Goal: Task Accomplishment & Management: Use online tool/utility

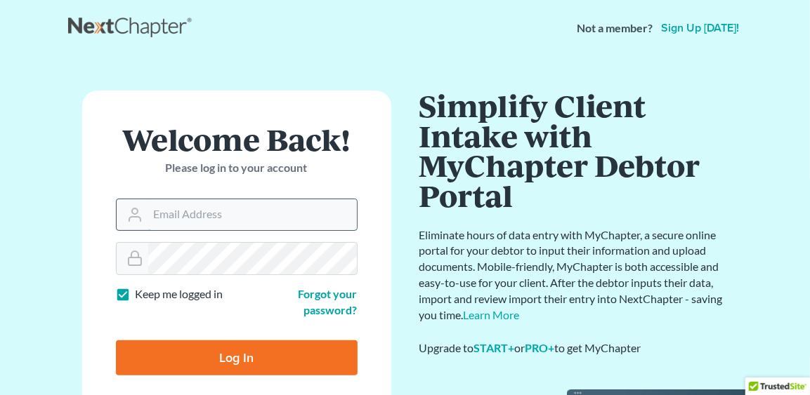
click at [166, 214] on input "Email Address" at bounding box center [252, 214] width 209 height 31
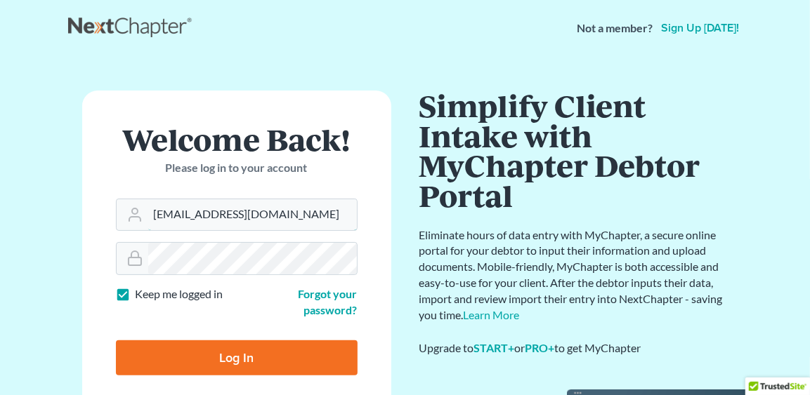
type input "[EMAIL_ADDRESS][DOMAIN_NAME]"
click at [200, 355] on input "Log In" at bounding box center [237, 358] width 242 height 35
type input "Thinking..."
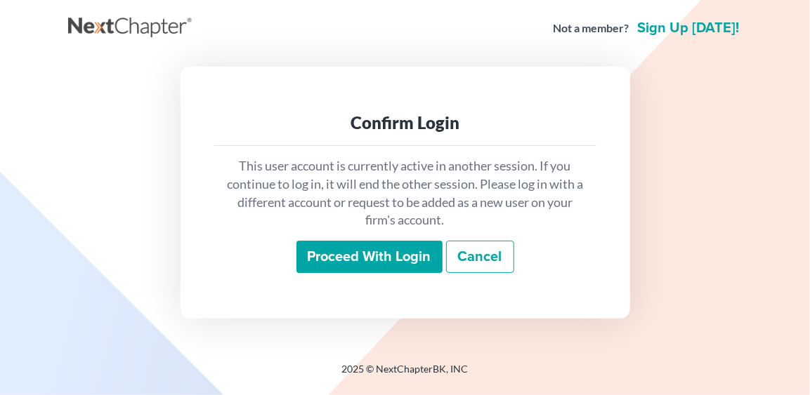
click at [399, 252] on input "Proceed with login" at bounding box center [369, 257] width 146 height 32
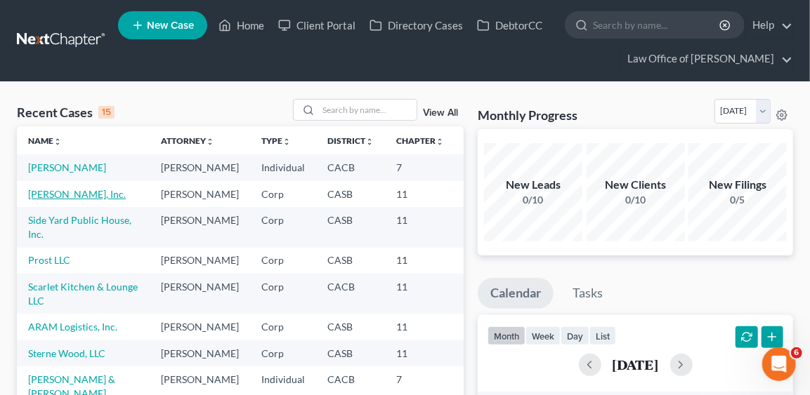
click at [62, 200] on link "[PERSON_NAME], Inc." at bounding box center [77, 194] width 98 height 12
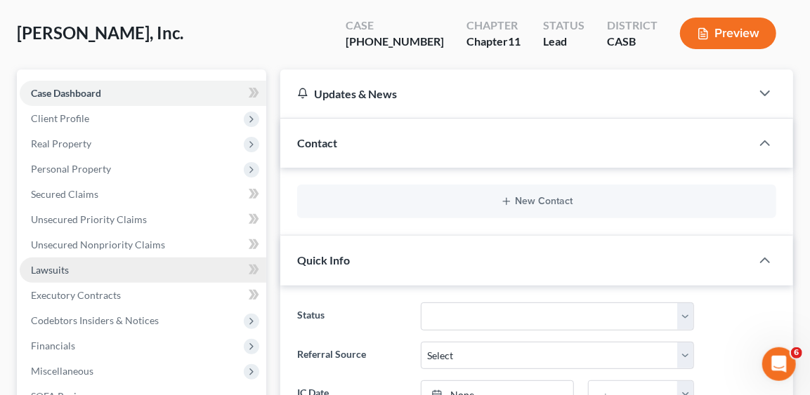
click at [48, 272] on span "Lawsuits" at bounding box center [50, 270] width 38 height 12
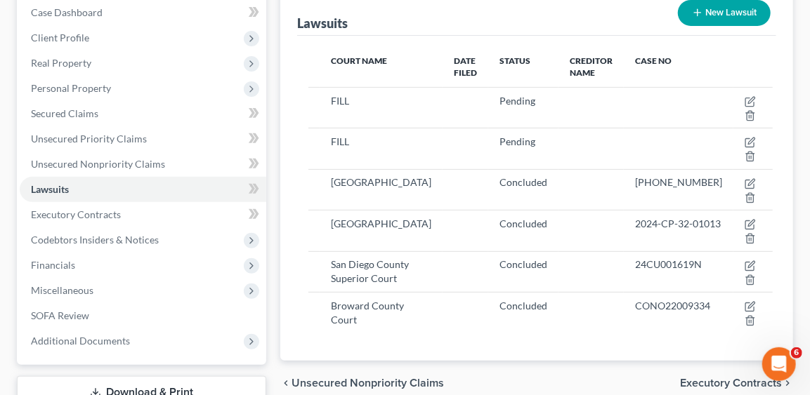
scroll to position [171, 0]
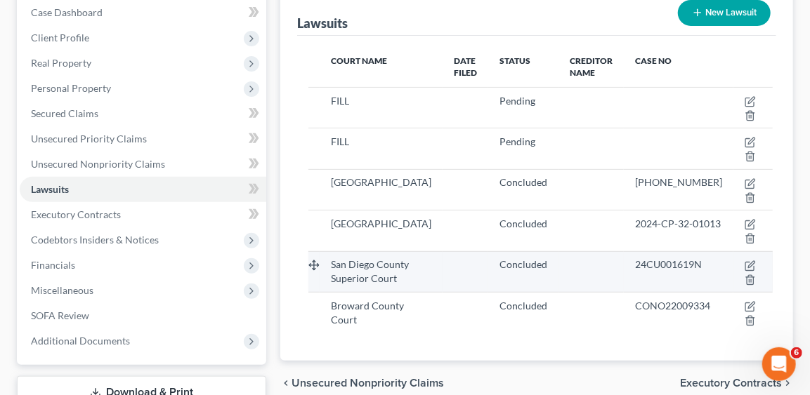
click at [648, 259] on span "24CU001619N" at bounding box center [668, 264] width 67 height 12
copy div "24CU001619N"
